Goal: Find specific page/section: Find specific page/section

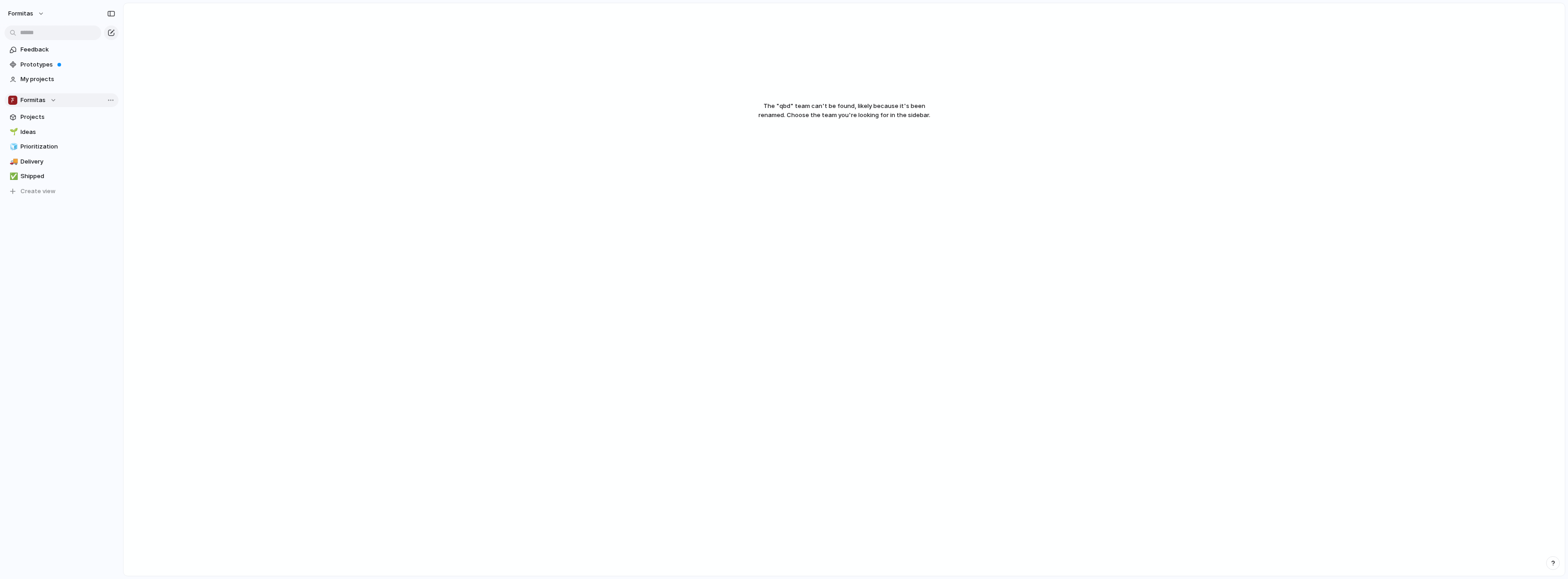
click at [33, 96] on span "Formitas" at bounding box center [33, 100] width 25 height 9
click at [53, 186] on span "Qubedoo" at bounding box center [41, 184] width 26 height 9
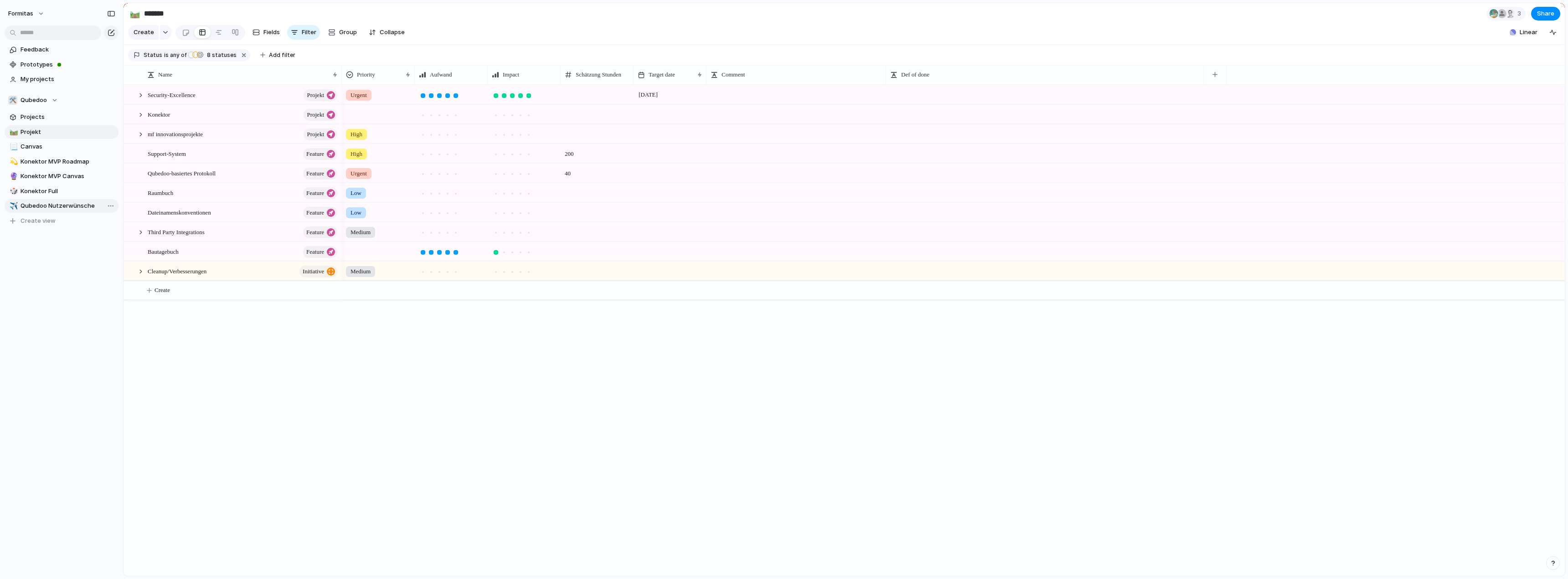
click at [56, 207] on span "Qubedoo Nutzerwünsche" at bounding box center [67, 206] width 95 height 9
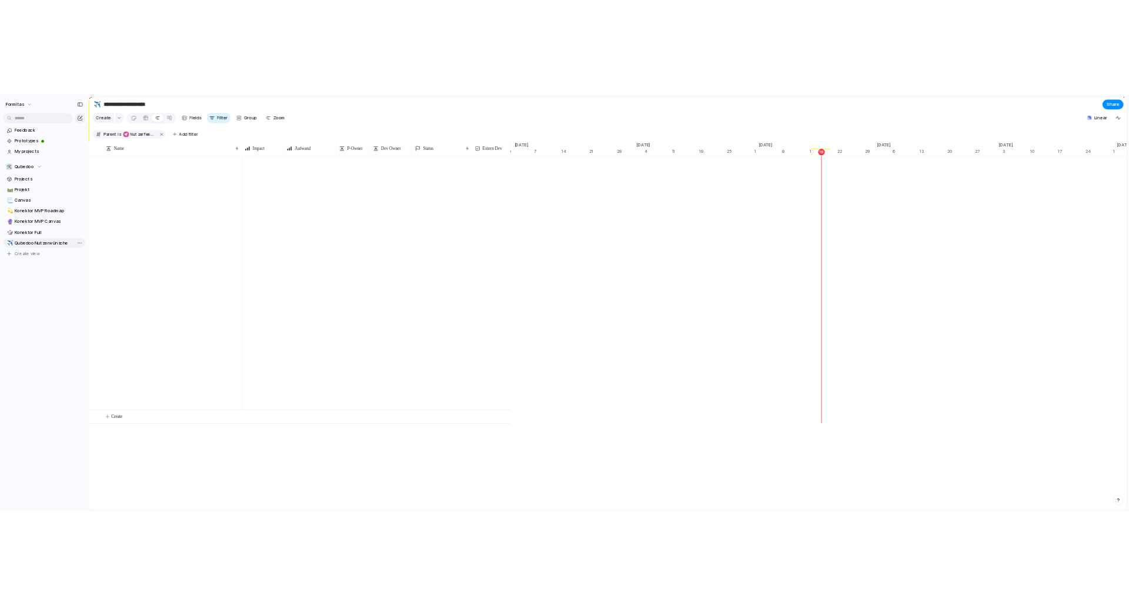
scroll to position [0, 7296]
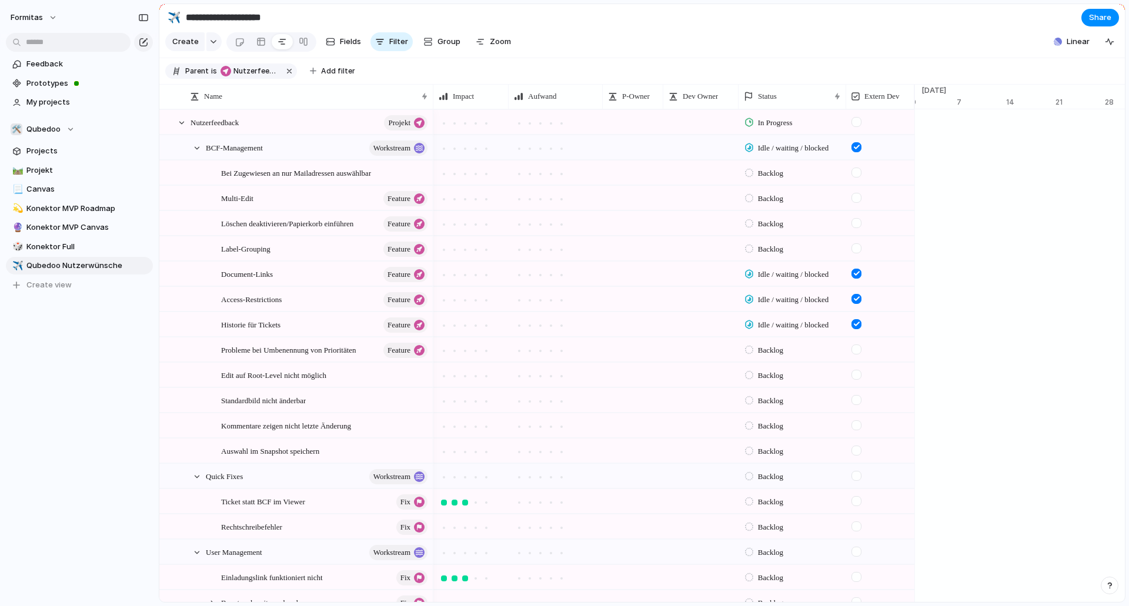
click at [758, 51] on section "Create Fields Filter Group Zoom Linear" at bounding box center [641, 44] width 965 height 28
click at [180, 128] on div at bounding box center [181, 123] width 11 height 11
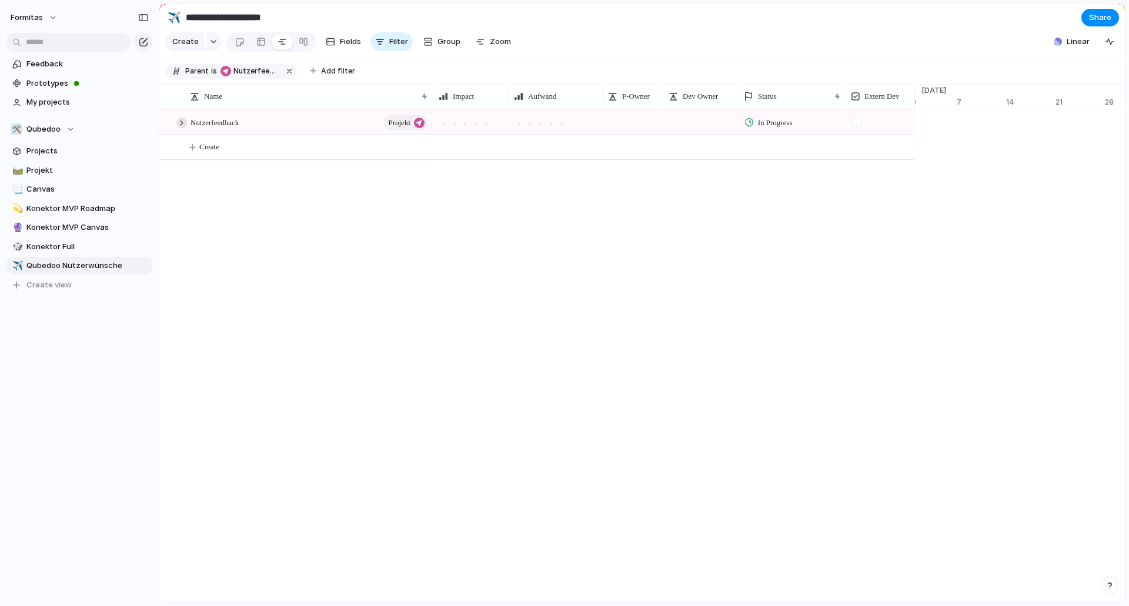
click at [180, 128] on div at bounding box center [181, 123] width 11 height 11
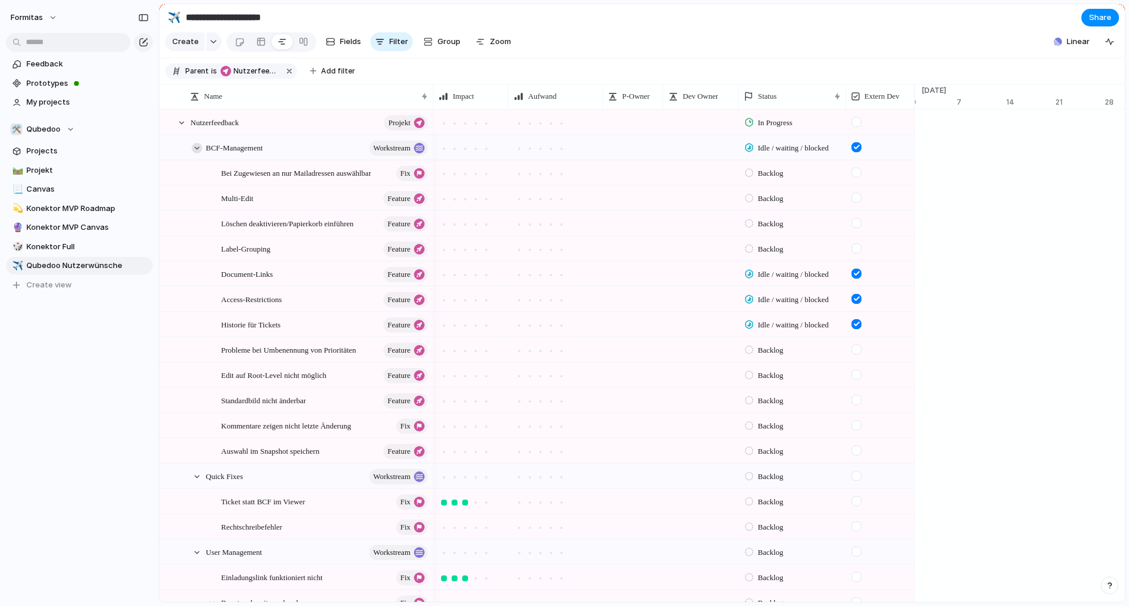
click at [196, 153] on div at bounding box center [197, 148] width 11 height 11
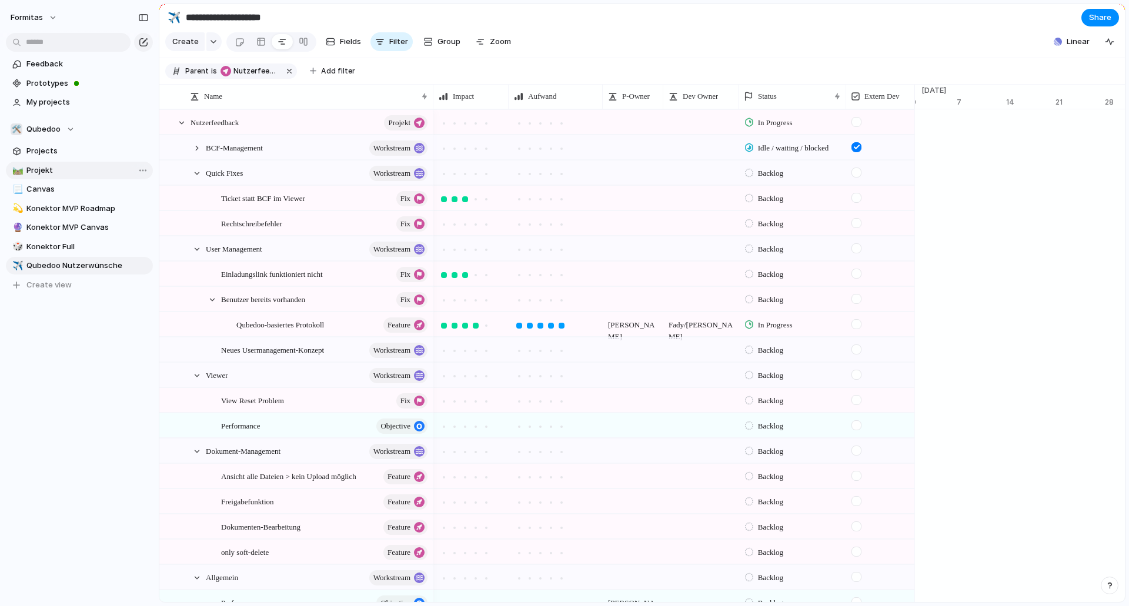
click at [78, 178] on link "🛤️ Projekt" at bounding box center [79, 171] width 147 height 18
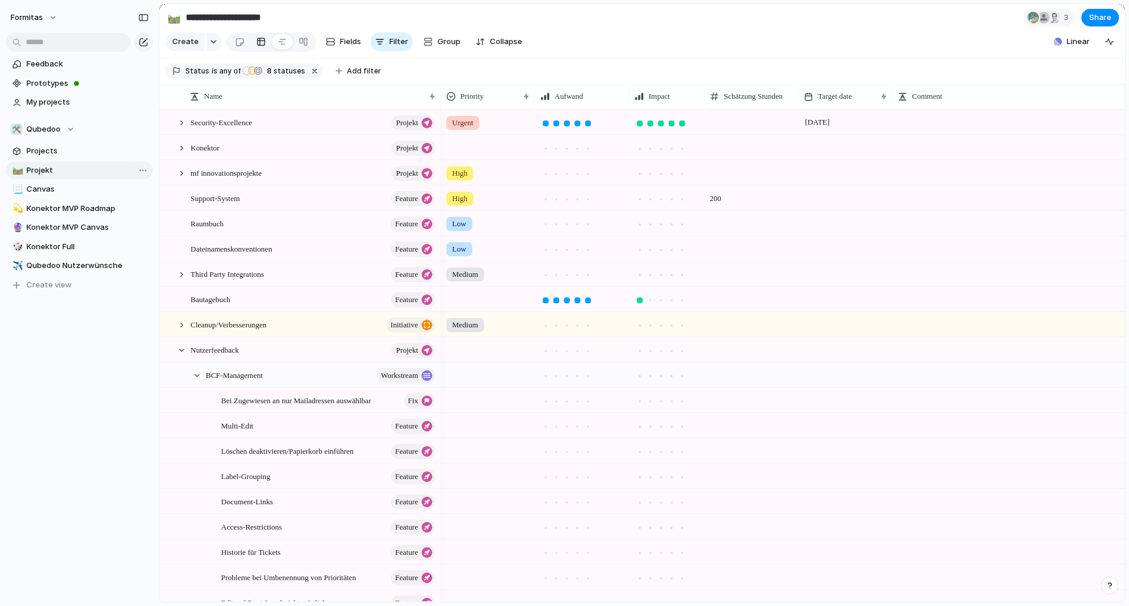
type input "*******"
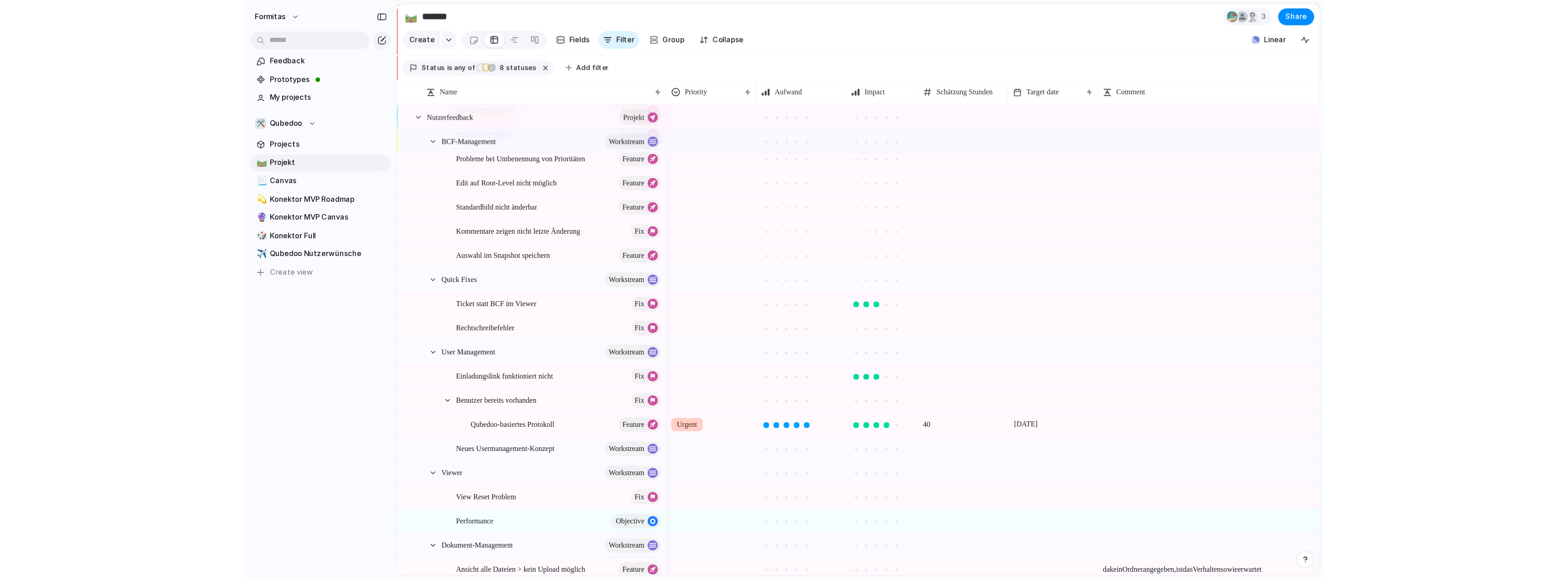
scroll to position [448, 0]
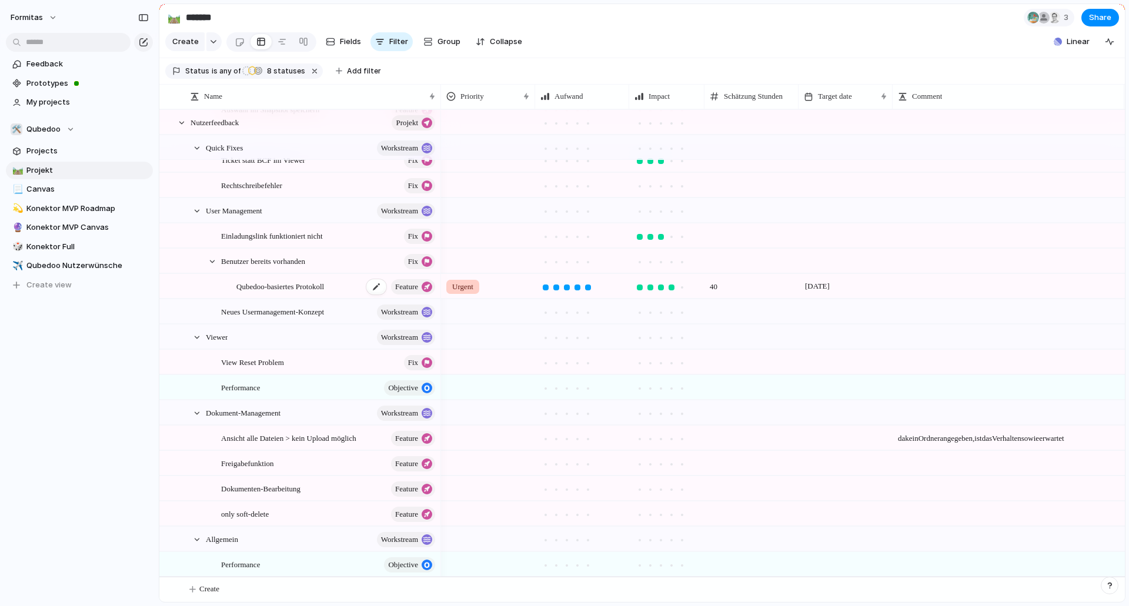
click at [315, 292] on span "Qubedoo-basiertes Protokoll" at bounding box center [280, 286] width 88 height 14
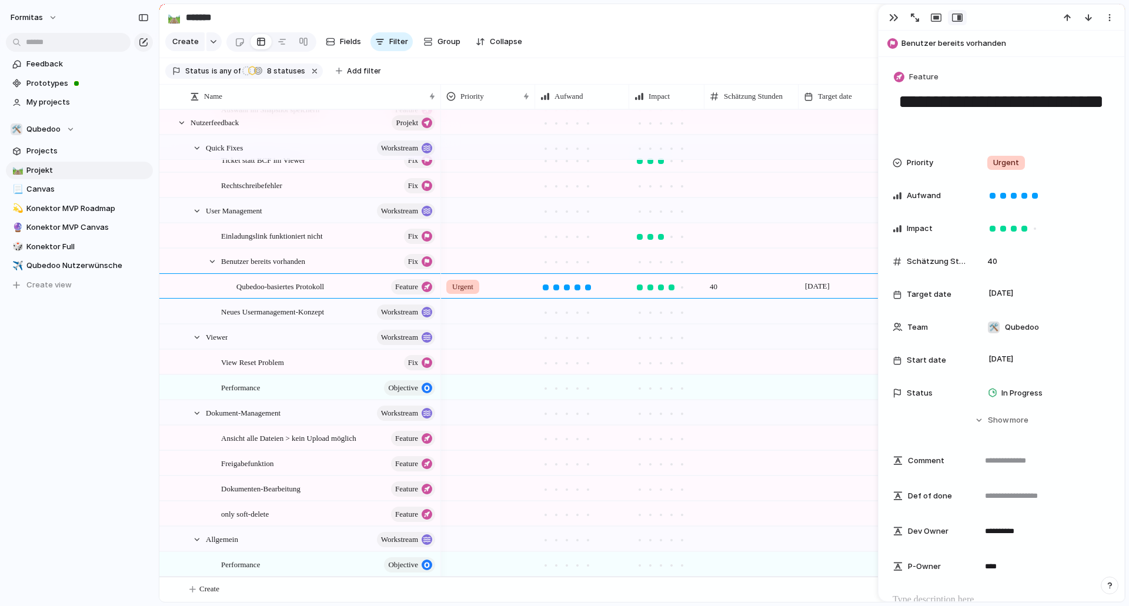
click at [659, 45] on section "Create Fields Filter Group Zoom Collapse Linear" at bounding box center [641, 44] width 965 height 28
click at [252, 14] on input "*******" at bounding box center [252, 17] width 138 height 21
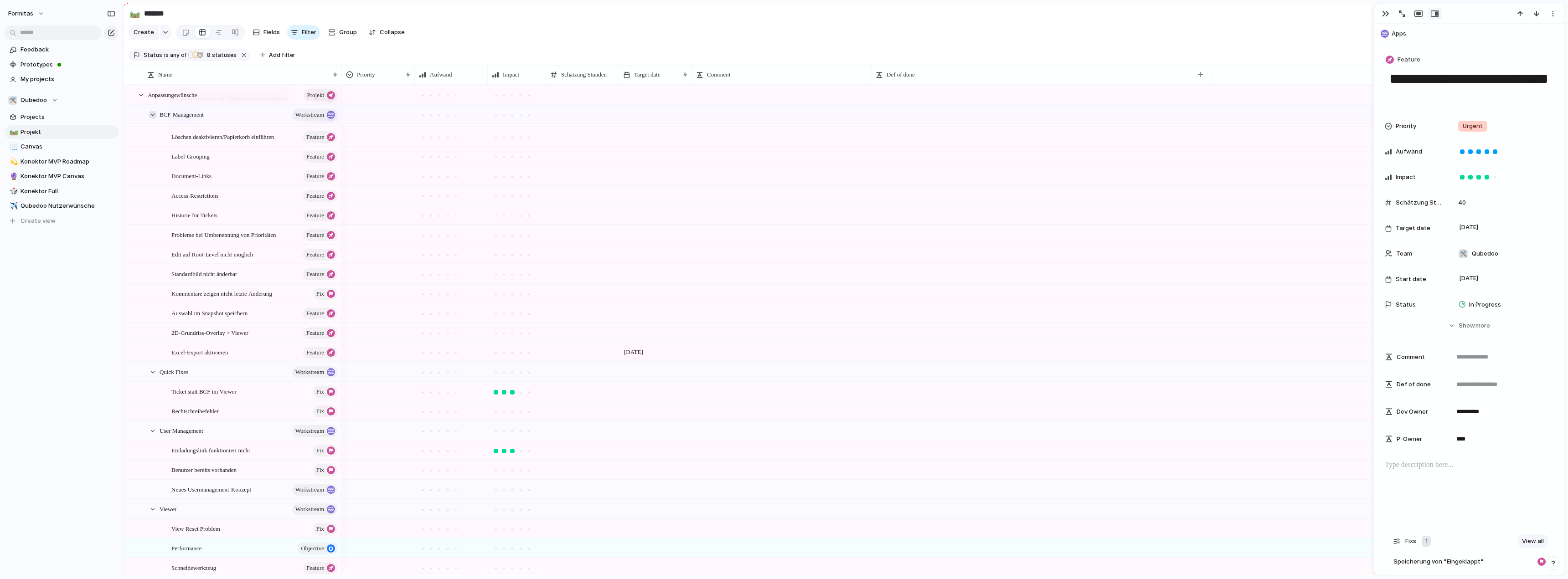
click at [152, 119] on div at bounding box center [153, 115] width 9 height 9
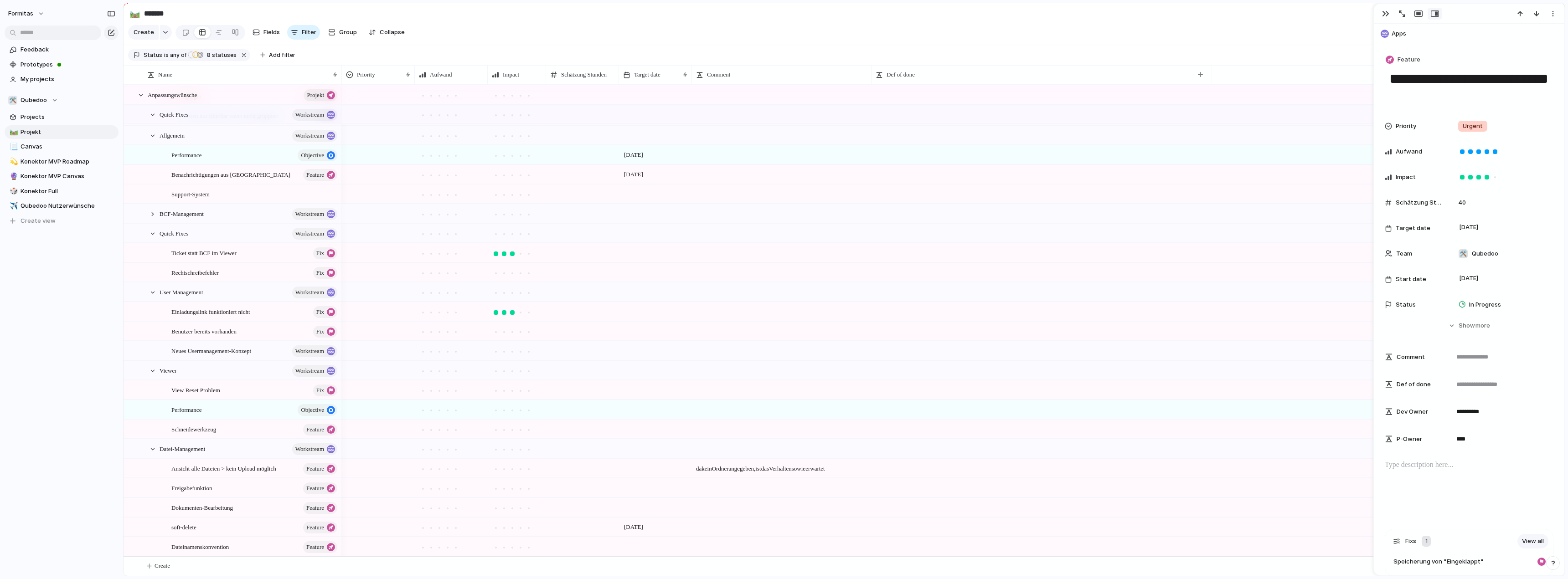
scroll to position [319, 0]
click at [153, 133] on div at bounding box center [153, 136] width 9 height 9
click at [154, 119] on div at bounding box center [153, 115] width 9 height 9
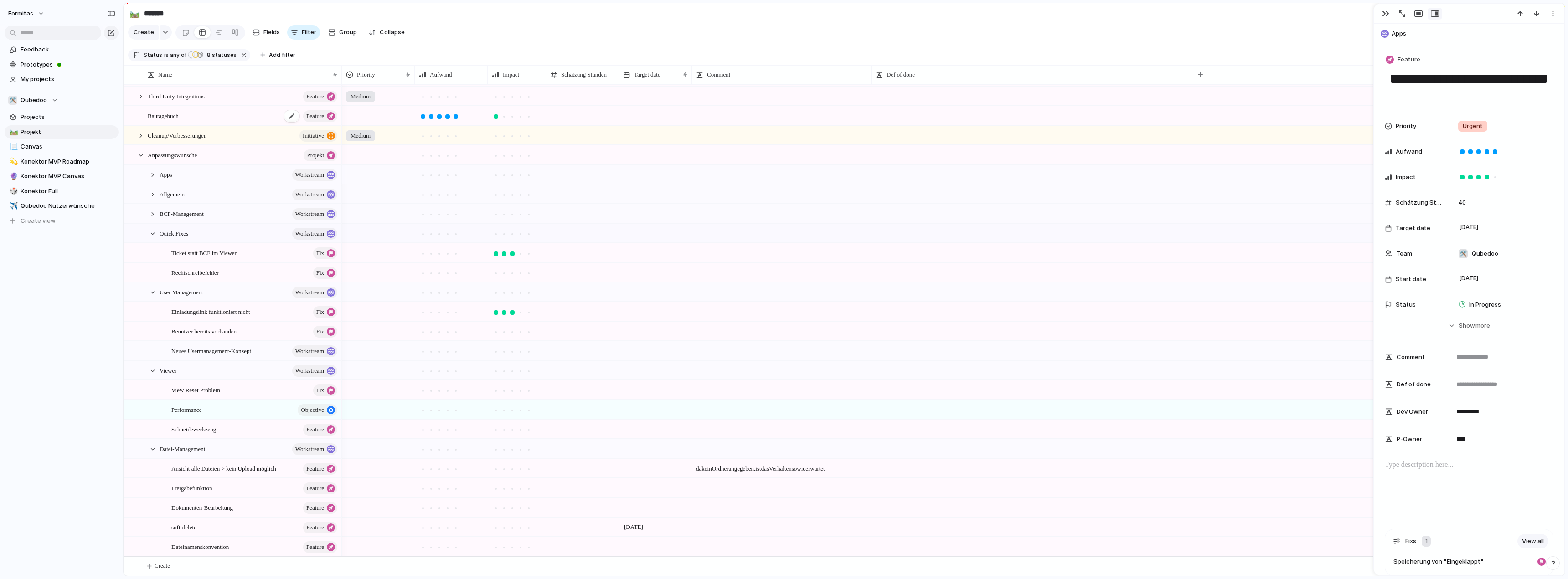
scroll to position [123, 0]
click at [139, 156] on div at bounding box center [140, 155] width 9 height 9
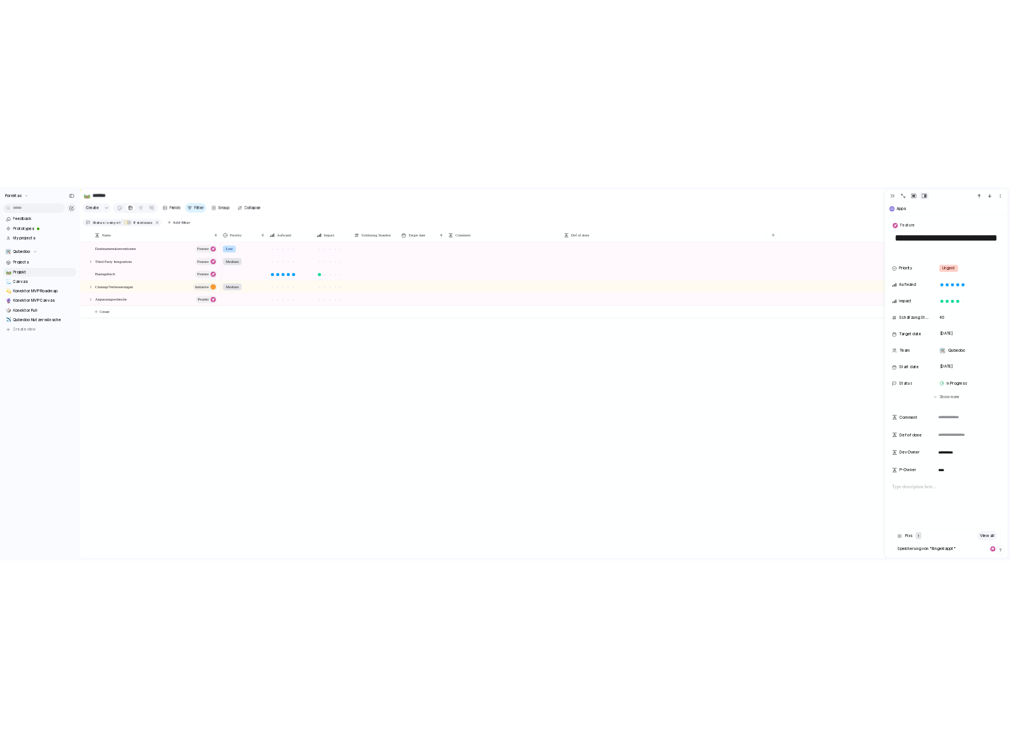
scroll to position [0, 0]
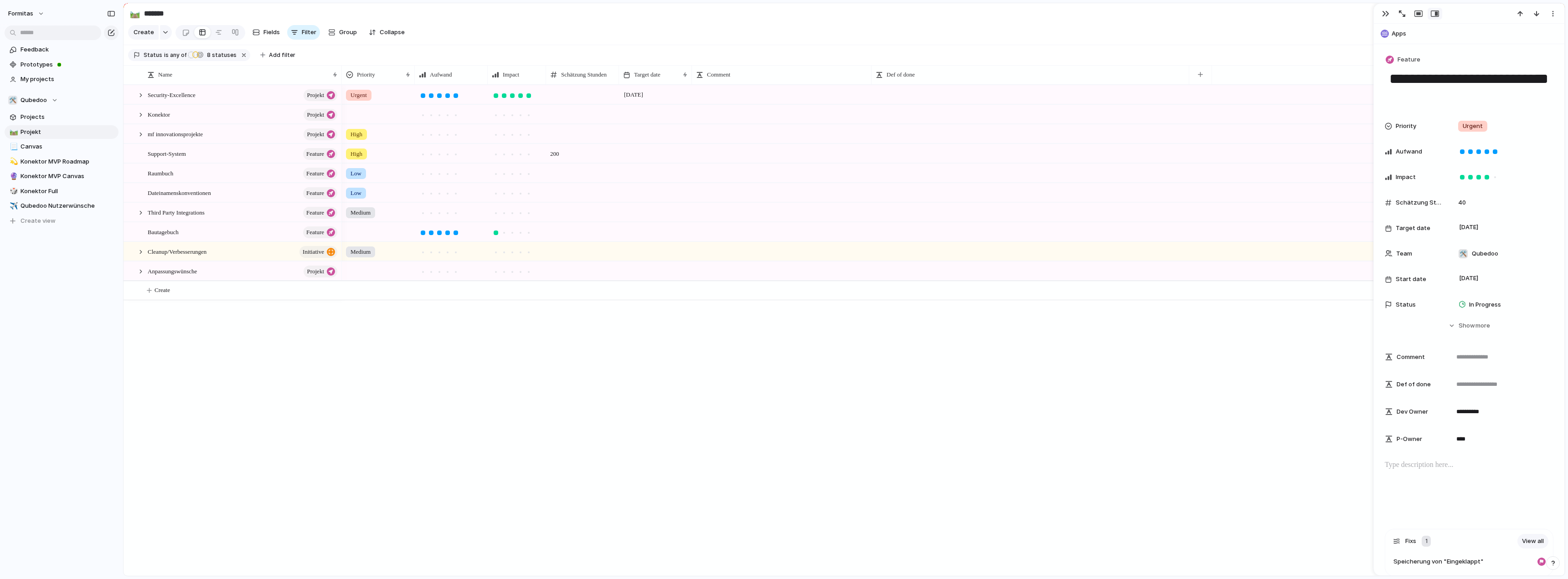
click at [601, 10] on section "🛤️ ******* 3 Share" at bounding box center [843, 13] width 1441 height 20
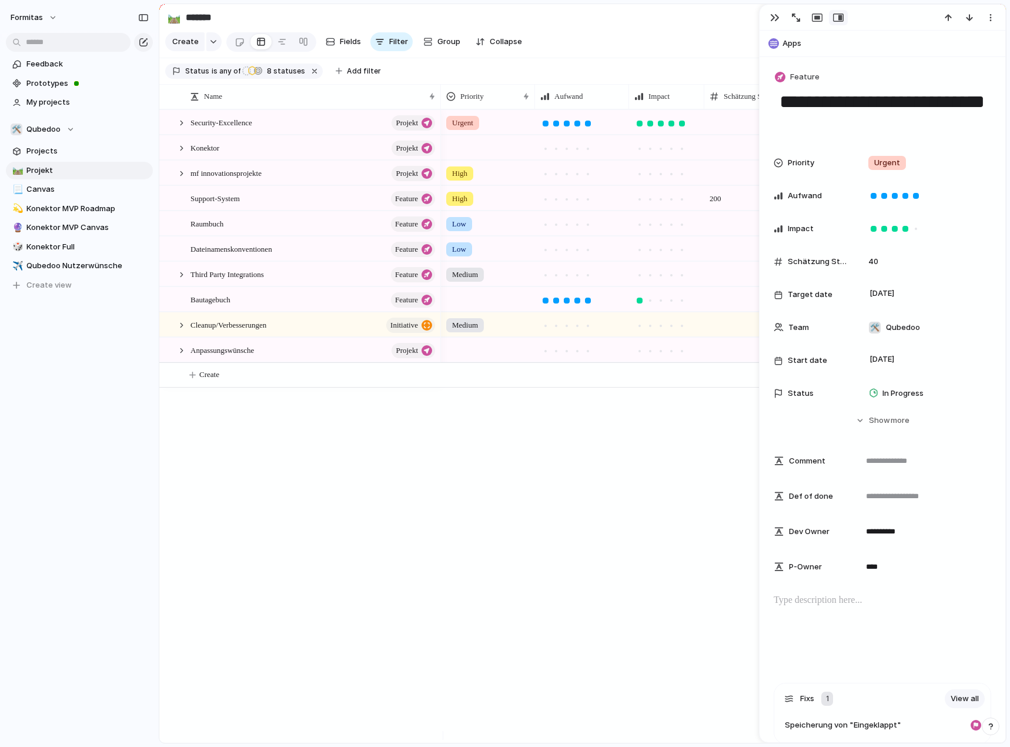
click at [711, 39] on section "Create Fields Filter Group Zoom Collapse Linear" at bounding box center [582, 44] width 847 height 28
click at [773, 19] on div "button" at bounding box center [774, 17] width 9 height 9
